Goal: Find specific page/section: Find specific page/section

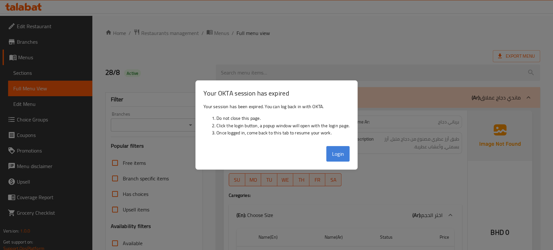
click at [336, 155] on button "Login" at bounding box center [337, 154] width 23 height 16
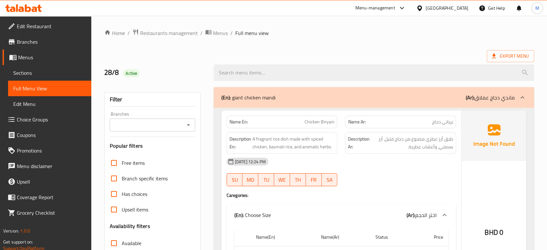
click at [457, 7] on div "[GEOGRAPHIC_DATA]" at bounding box center [447, 8] width 43 height 7
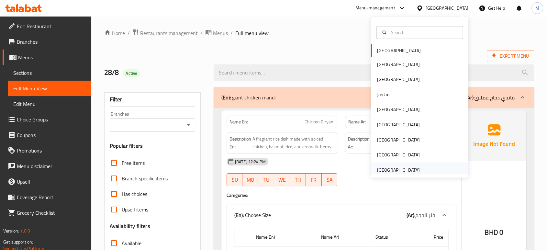
click at [395, 170] on div "[GEOGRAPHIC_DATA]" at bounding box center [398, 169] width 43 height 7
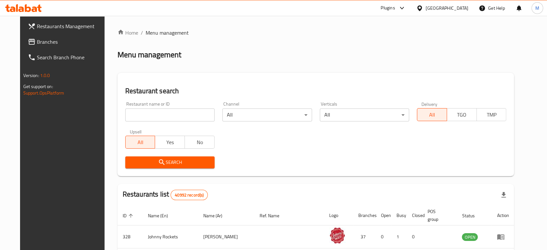
click at [187, 113] on input "search" at bounding box center [169, 114] width 89 height 13
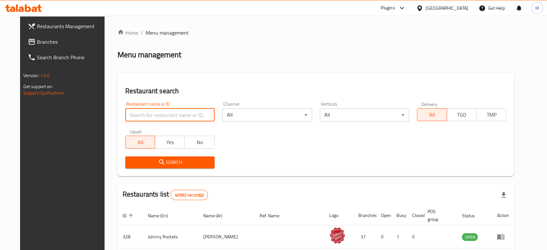
paste input "649377"
type input "649377"
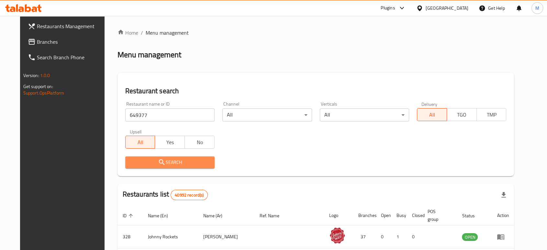
click at [180, 161] on span "Search" at bounding box center [169, 162] width 79 height 8
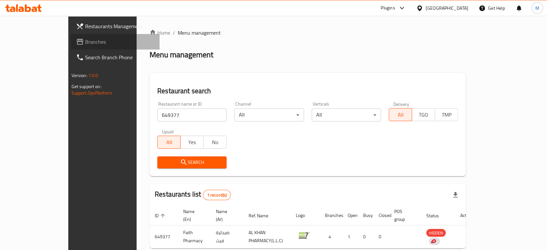
click at [85, 43] on span "Branches" at bounding box center [119, 42] width 69 height 8
